Goal: Find specific page/section: Find specific page/section

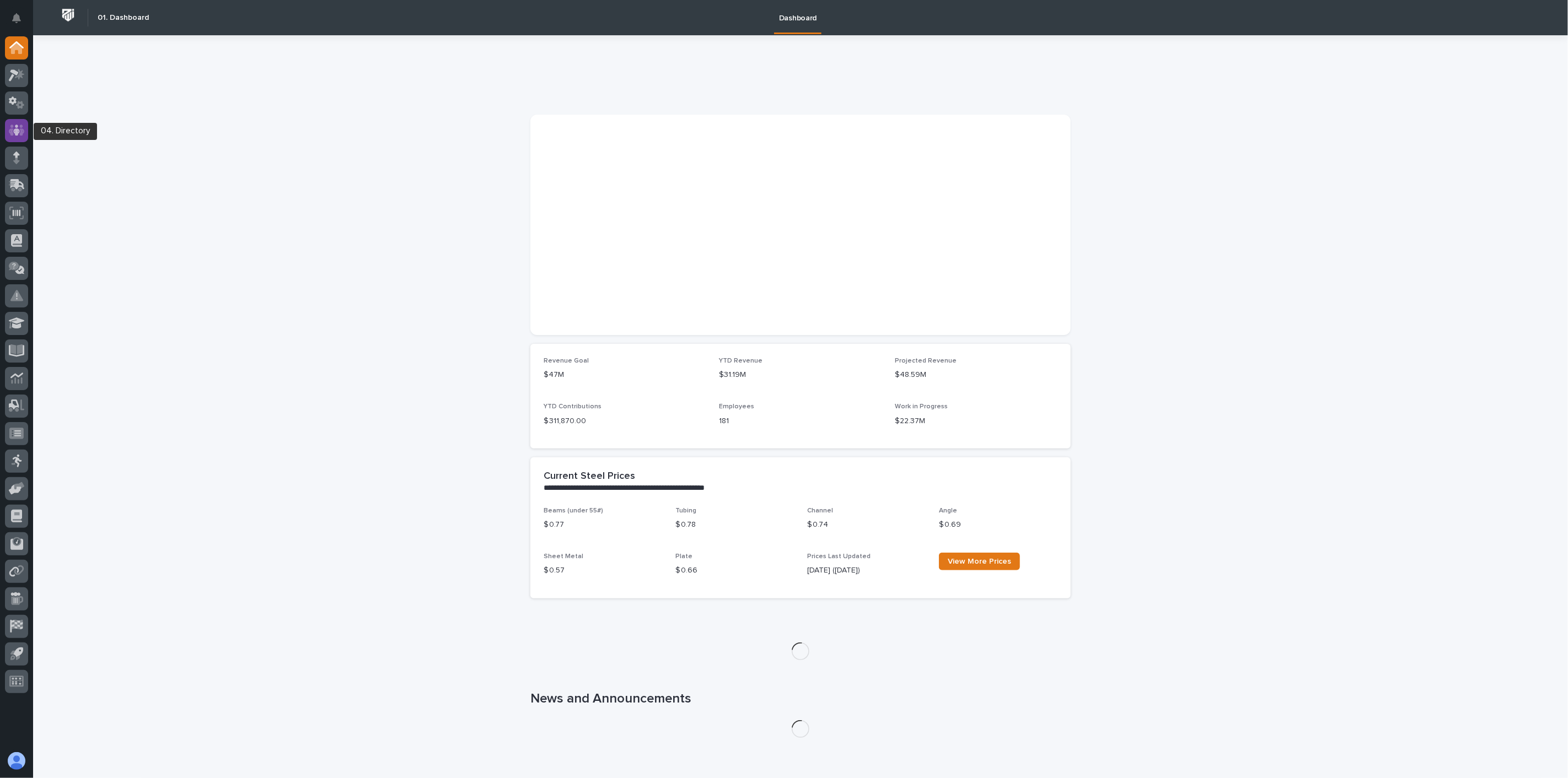
click at [10, 132] on icon at bounding box center [17, 130] width 16 height 11
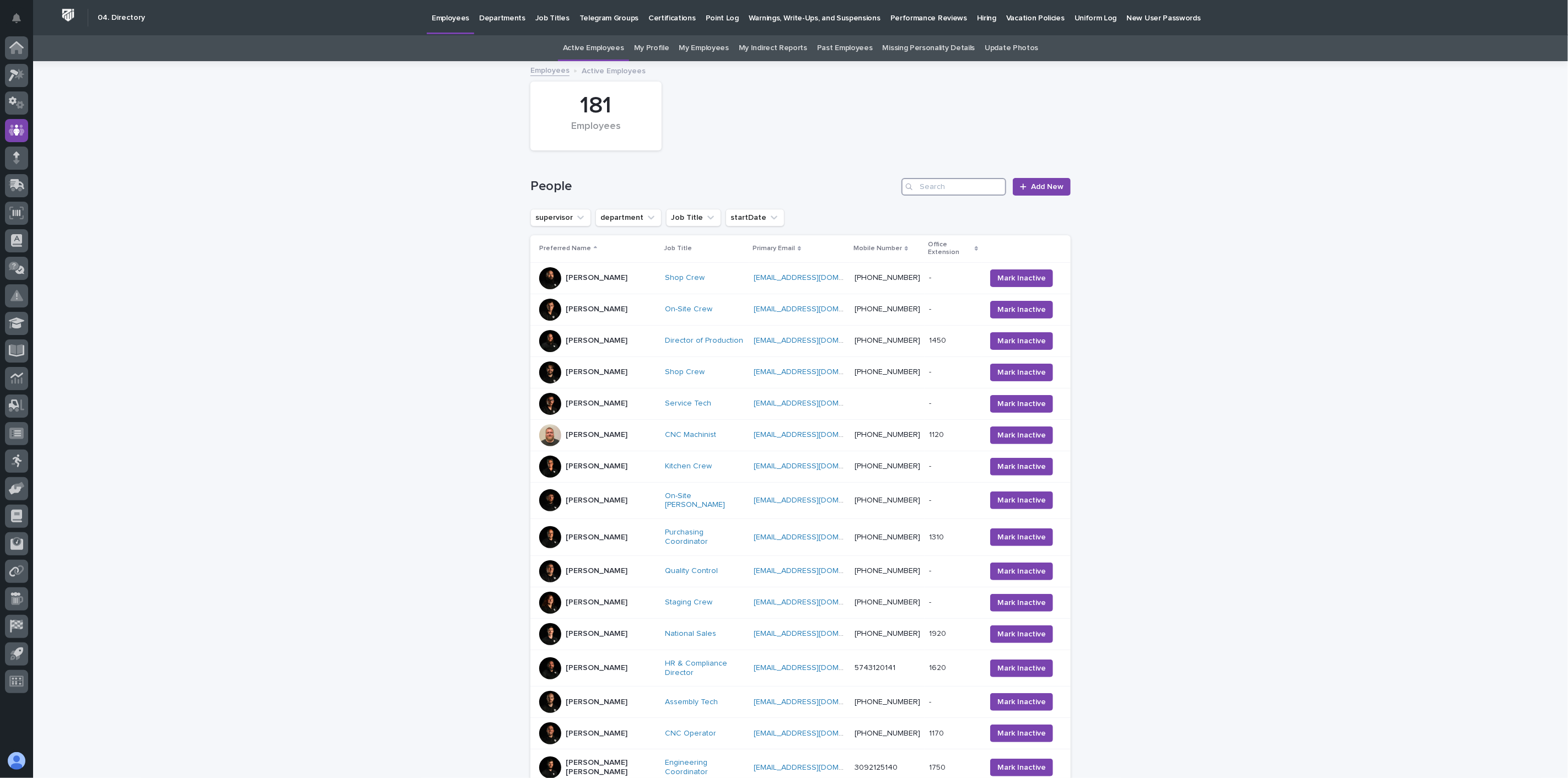
click at [950, 186] on input "Search" at bounding box center [953, 187] width 104 height 17
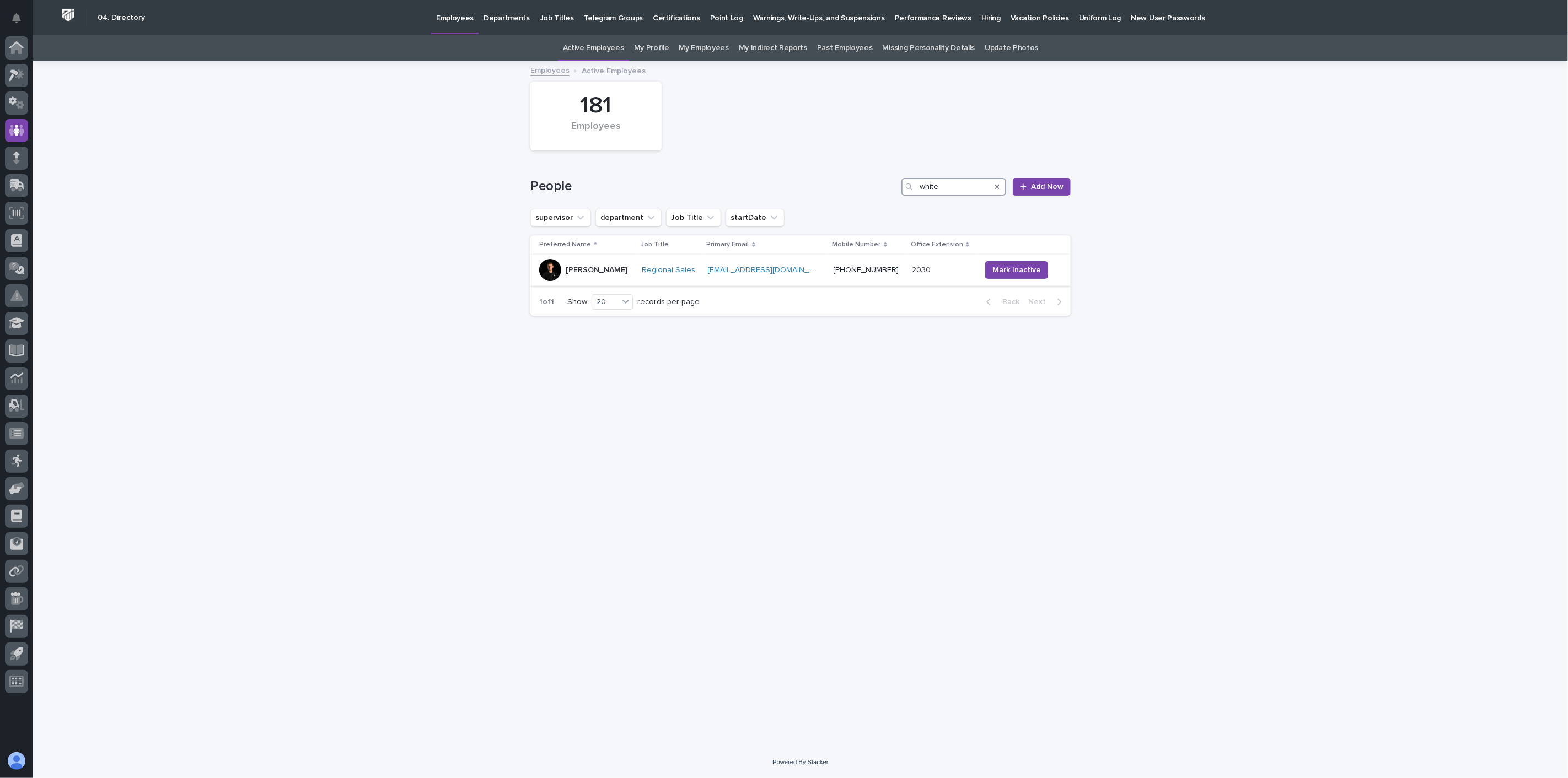
type input "white"
click at [633, 278] on div "[PERSON_NAME]" at bounding box center [586, 270] width 94 height 22
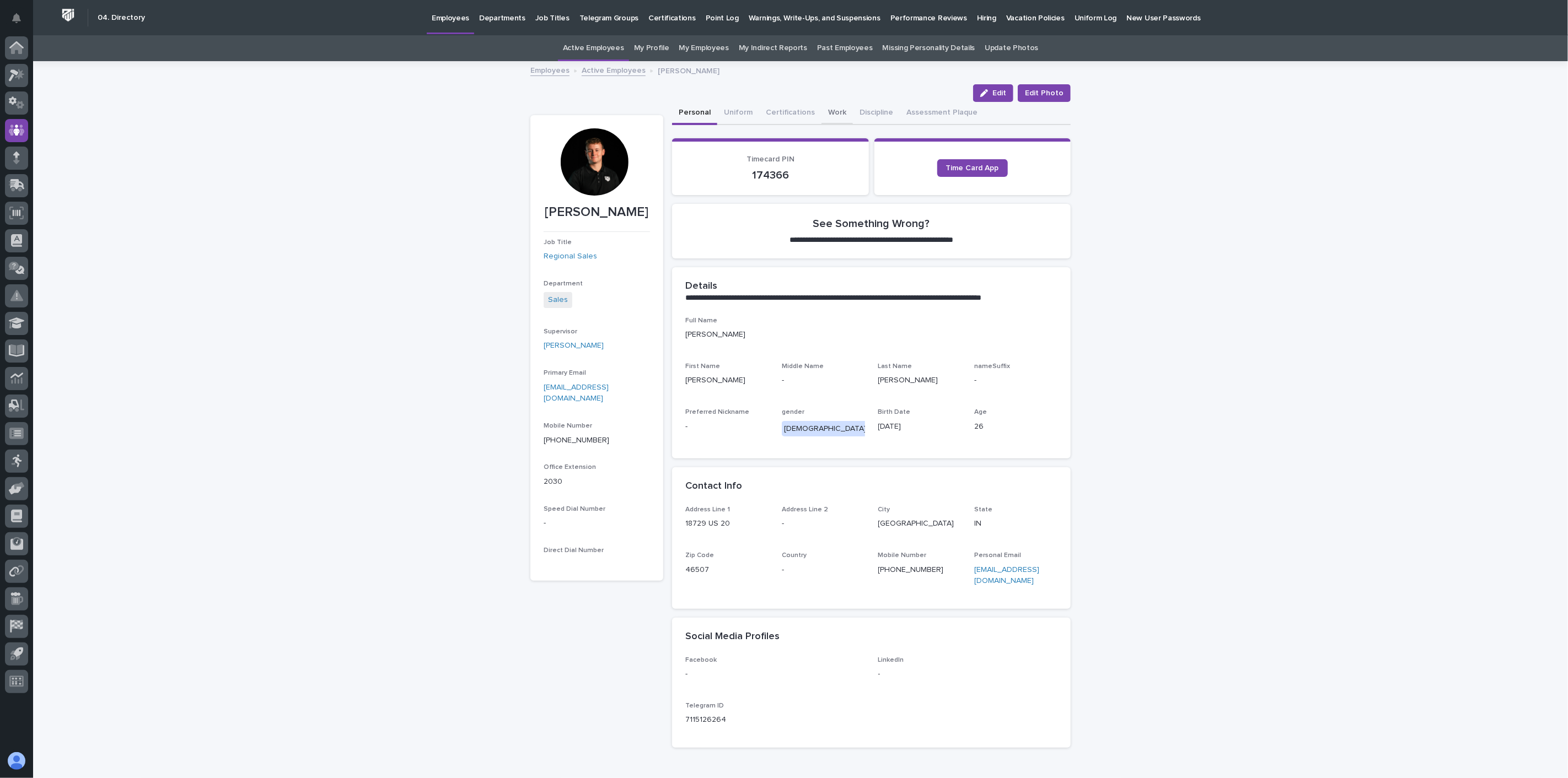
click at [829, 109] on button "Work" at bounding box center [838, 113] width 31 height 23
